Goal: Task Accomplishment & Management: Complete application form

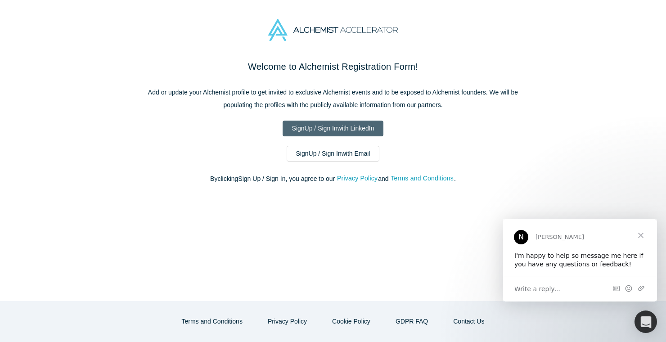
click at [341, 127] on link "Sign Up / Sign In with LinkedIn" at bounding box center [333, 129] width 101 height 16
